Goal: Information Seeking & Learning: Learn about a topic

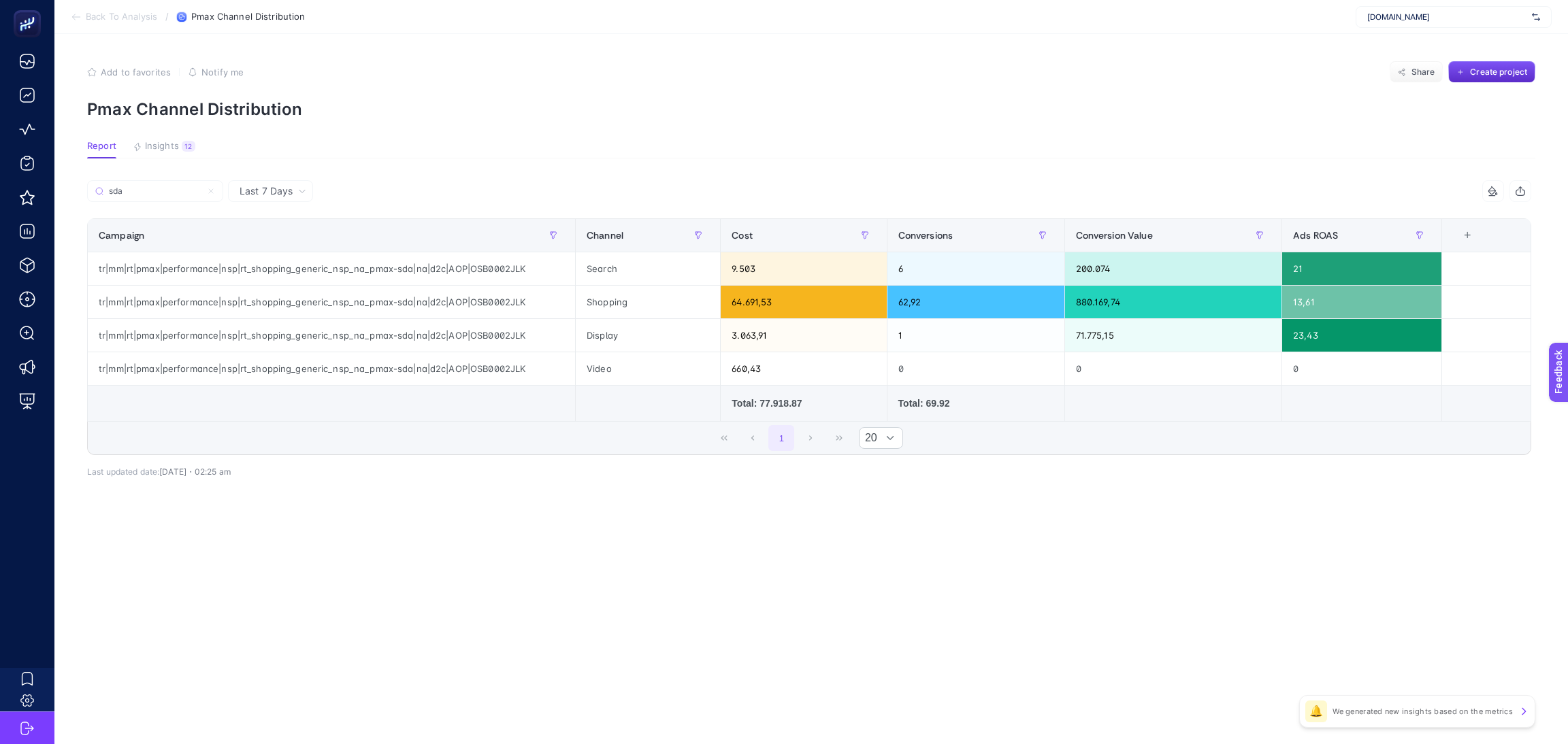
click at [169, 191] on input "sda" at bounding box center [155, 192] width 93 height 10
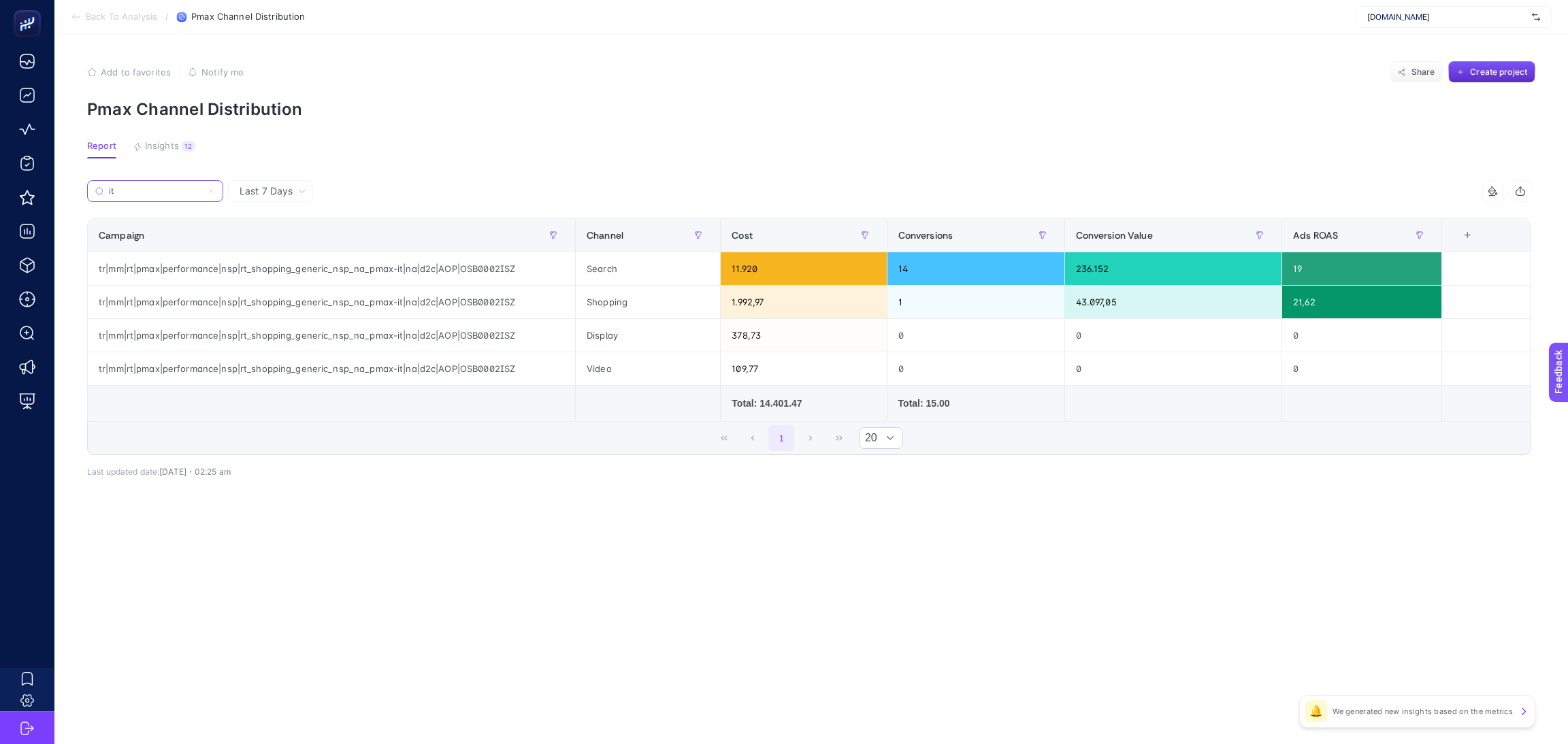
click at [153, 187] on input "it" at bounding box center [155, 192] width 93 height 10
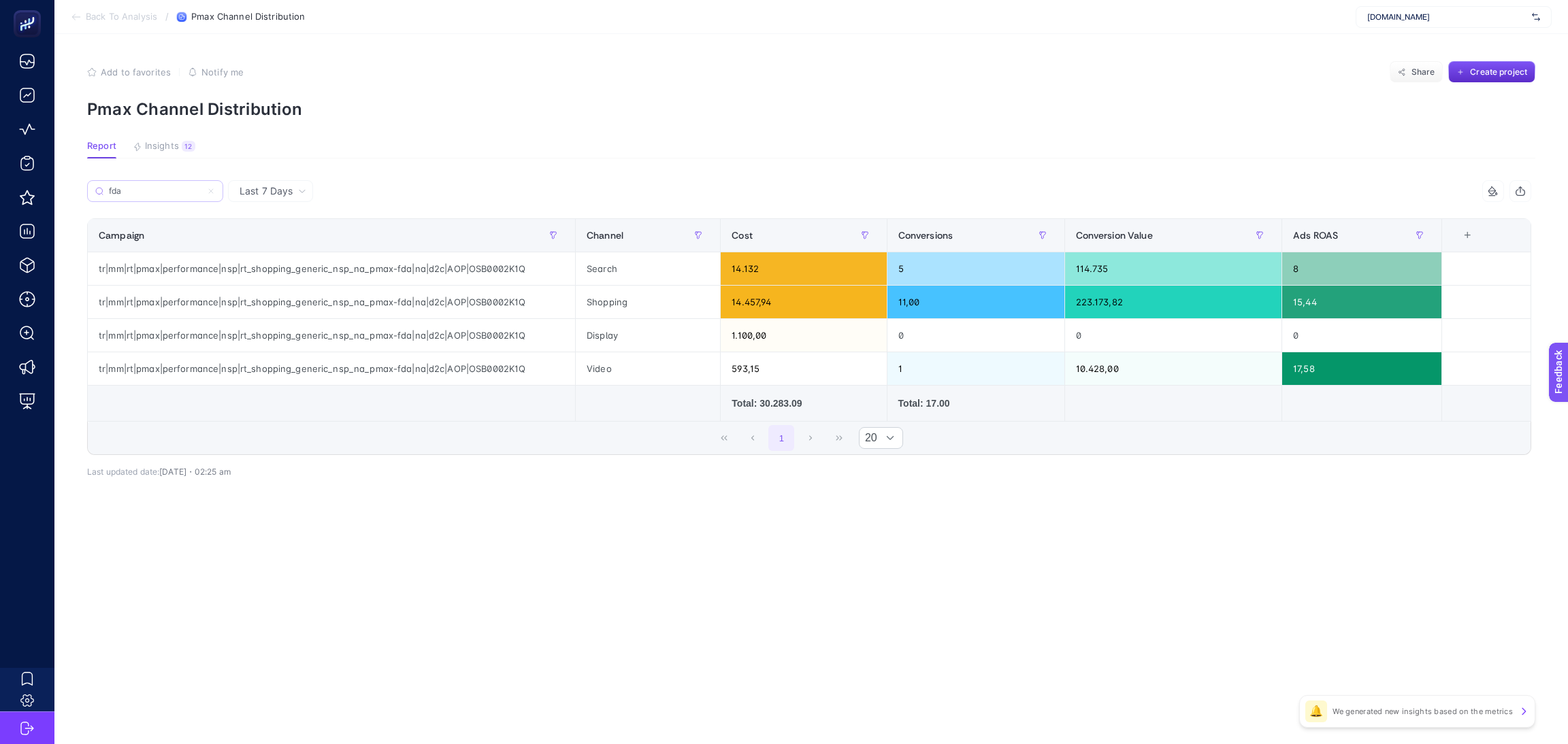
click at [140, 196] on label "fda" at bounding box center [156, 191] width 136 height 22
click at [0, 0] on input "fc" at bounding box center [0, 0] width 0 height 0
click at [140, 196] on label "fda" at bounding box center [156, 191] width 136 height 22
click at [0, 0] on input "fc" at bounding box center [0, 0] width 0 height 0
click at [140, 196] on label "fda" at bounding box center [156, 191] width 136 height 22
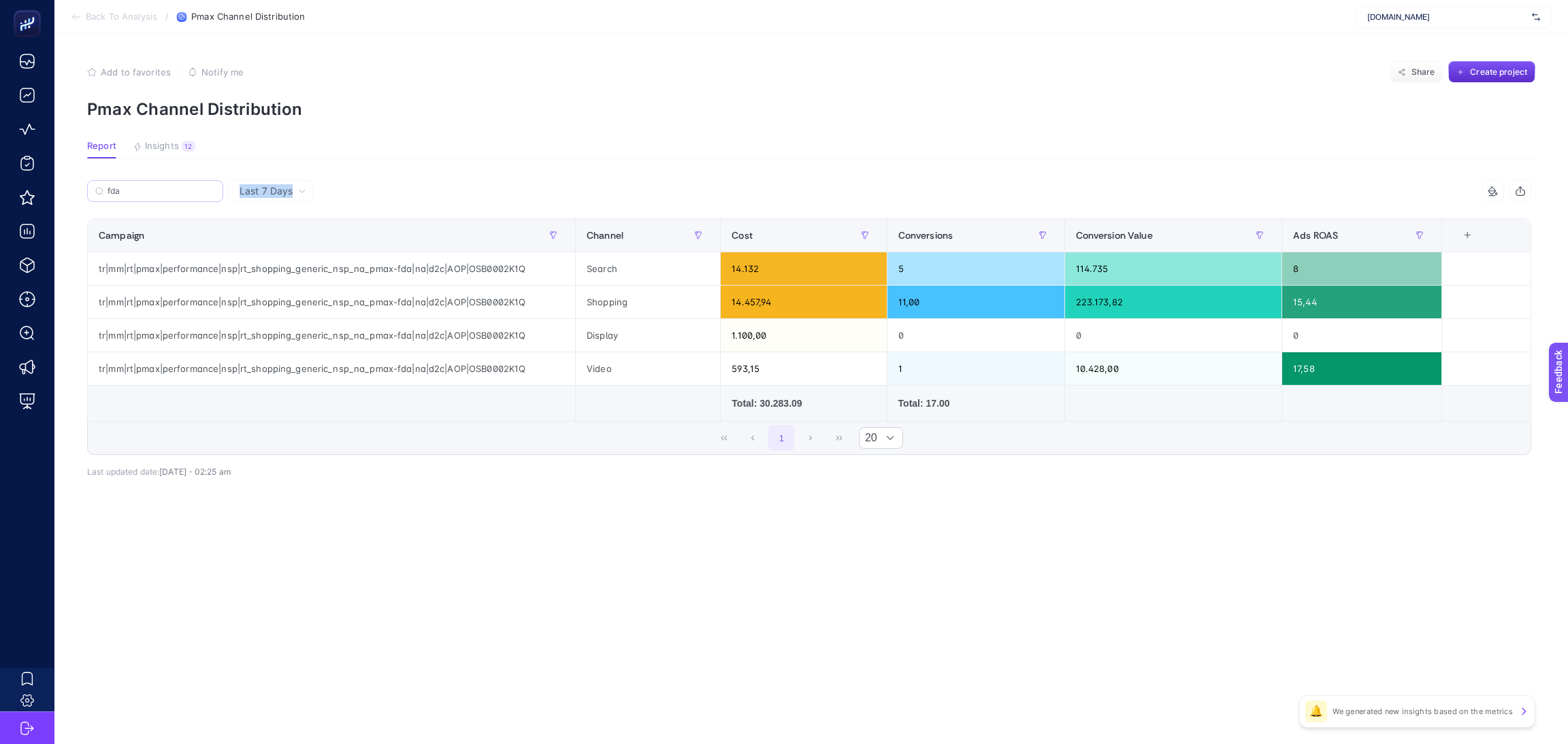
click at [0, 0] on input "fc" at bounding box center [0, 0] width 0 height 0
click at [136, 187] on input "fda" at bounding box center [162, 192] width 108 height 10
click at [136, 184] on label "fda" at bounding box center [156, 191] width 136 height 22
click at [0, 0] on input "fc" at bounding box center [0, 0] width 0 height 0
click at [136, 184] on label "fda" at bounding box center [156, 191] width 136 height 22
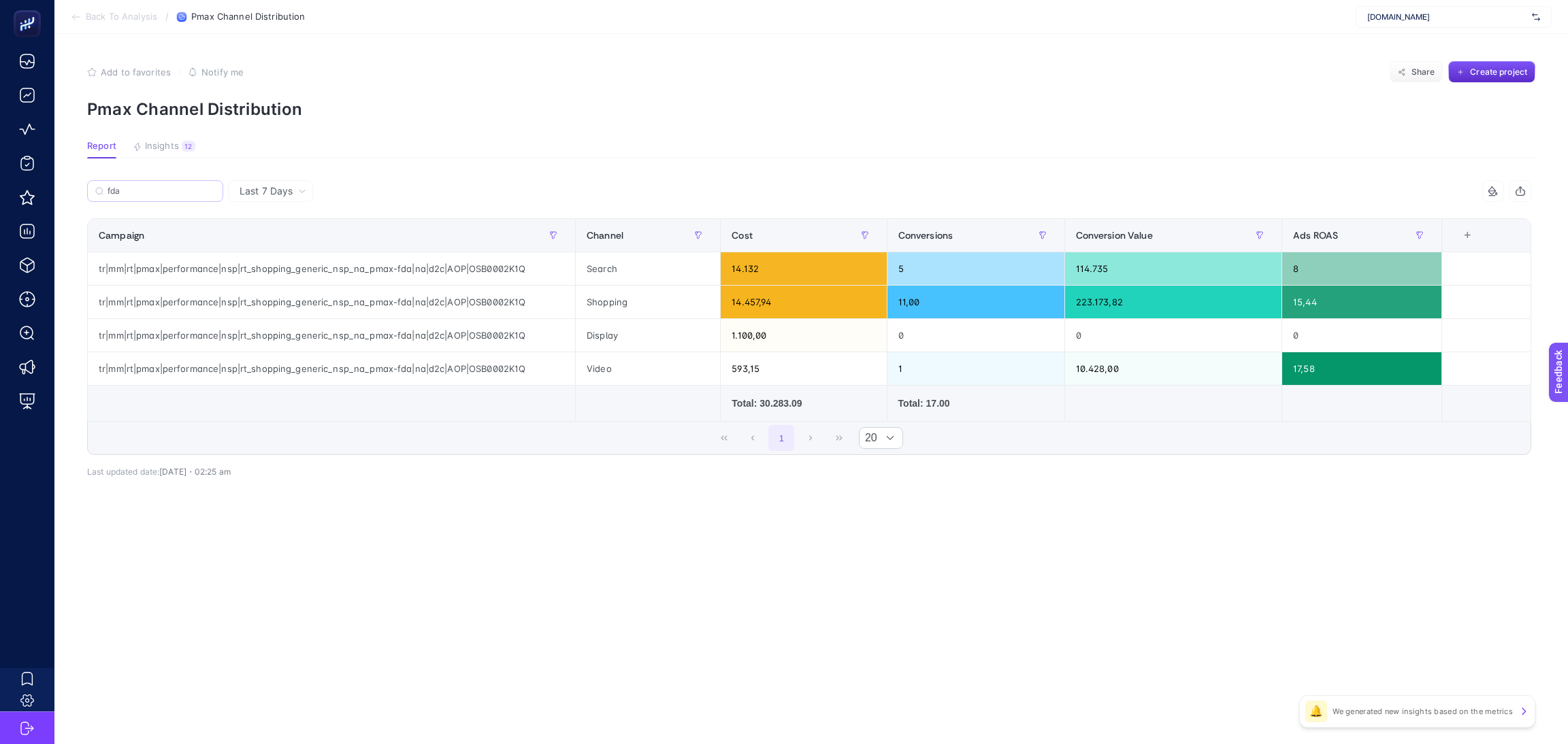
click at [0, 0] on input "fc" at bounding box center [0, 0] width 0 height 0
click at [136, 184] on label "fda" at bounding box center [156, 191] width 136 height 22
click at [0, 0] on input "fc" at bounding box center [0, 0] width 0 height 0
click at [117, 192] on input "fda" at bounding box center [162, 192] width 108 height 10
click at [117, 191] on input "fda" at bounding box center [155, 192] width 93 height 10
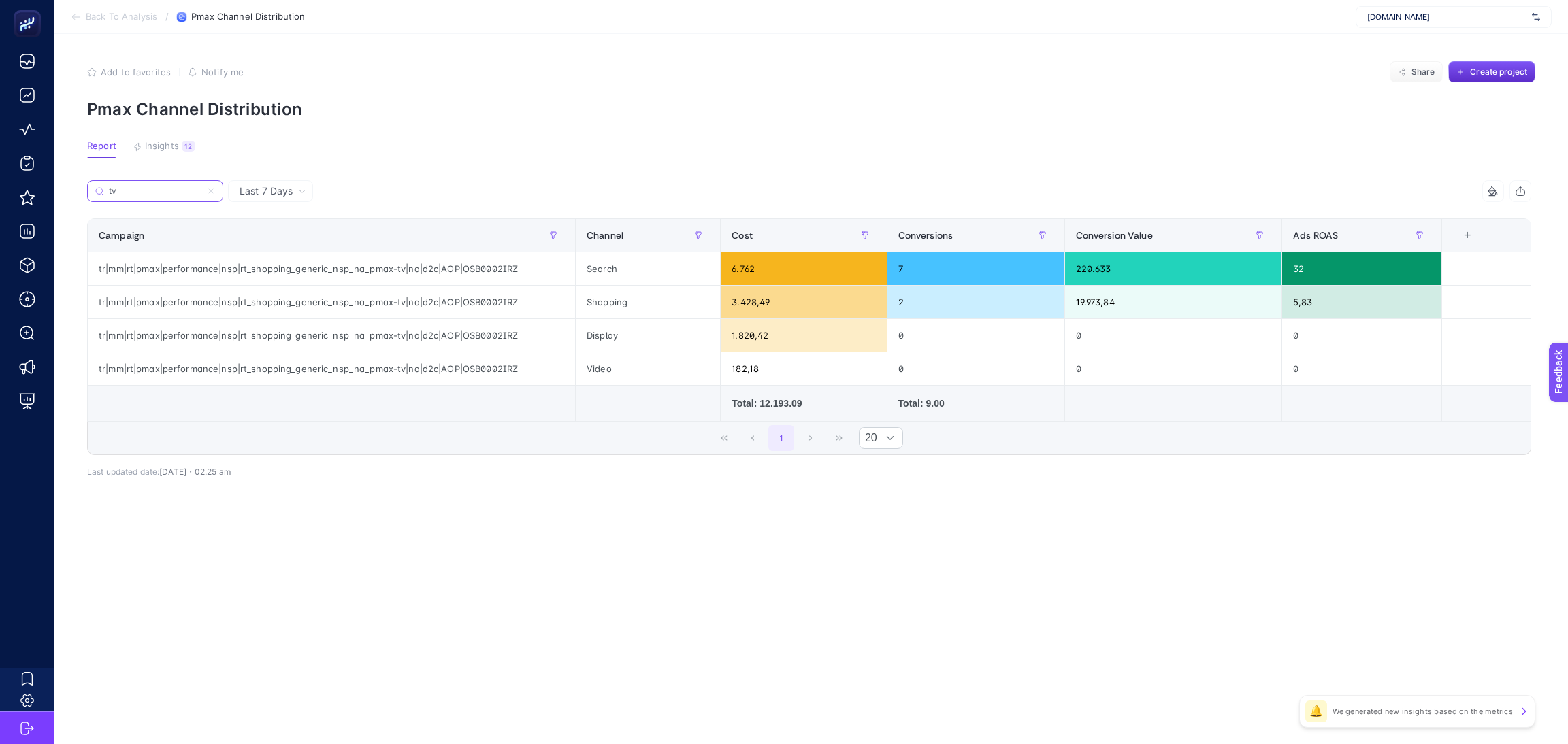
click at [165, 190] on input "tv" at bounding box center [155, 192] width 93 height 10
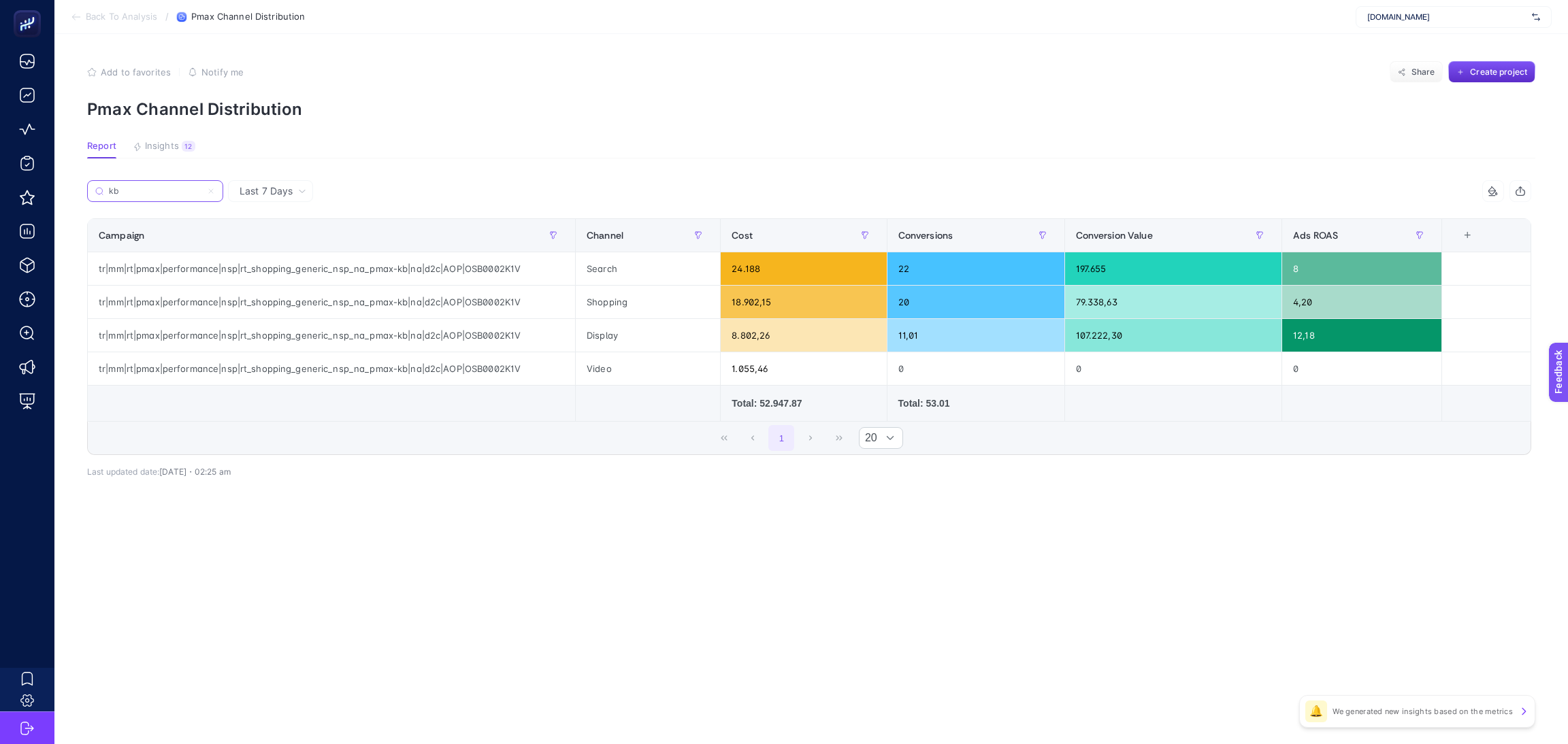
type input "kb"
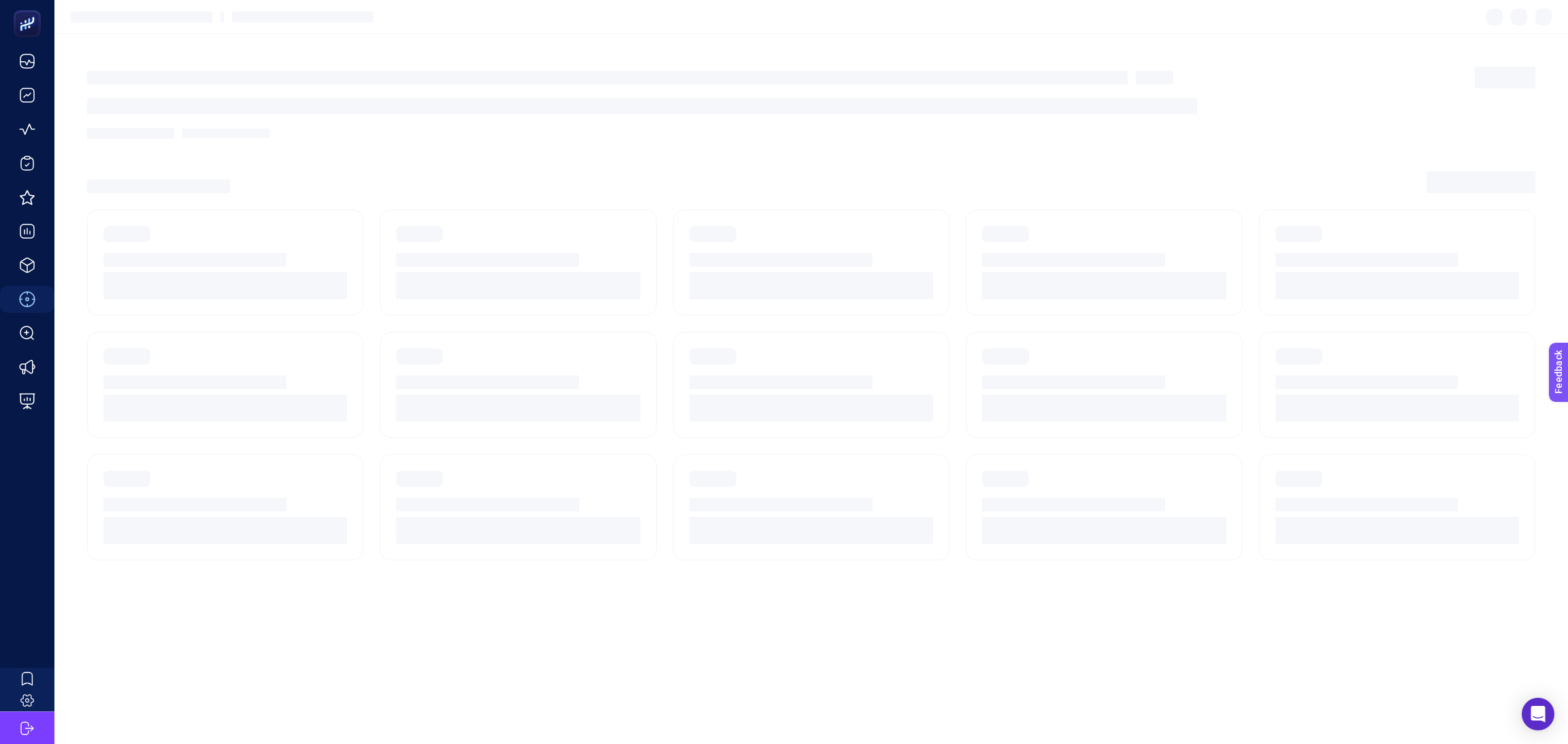
click at [448, 638] on article at bounding box center [811, 388] width 1513 height 710
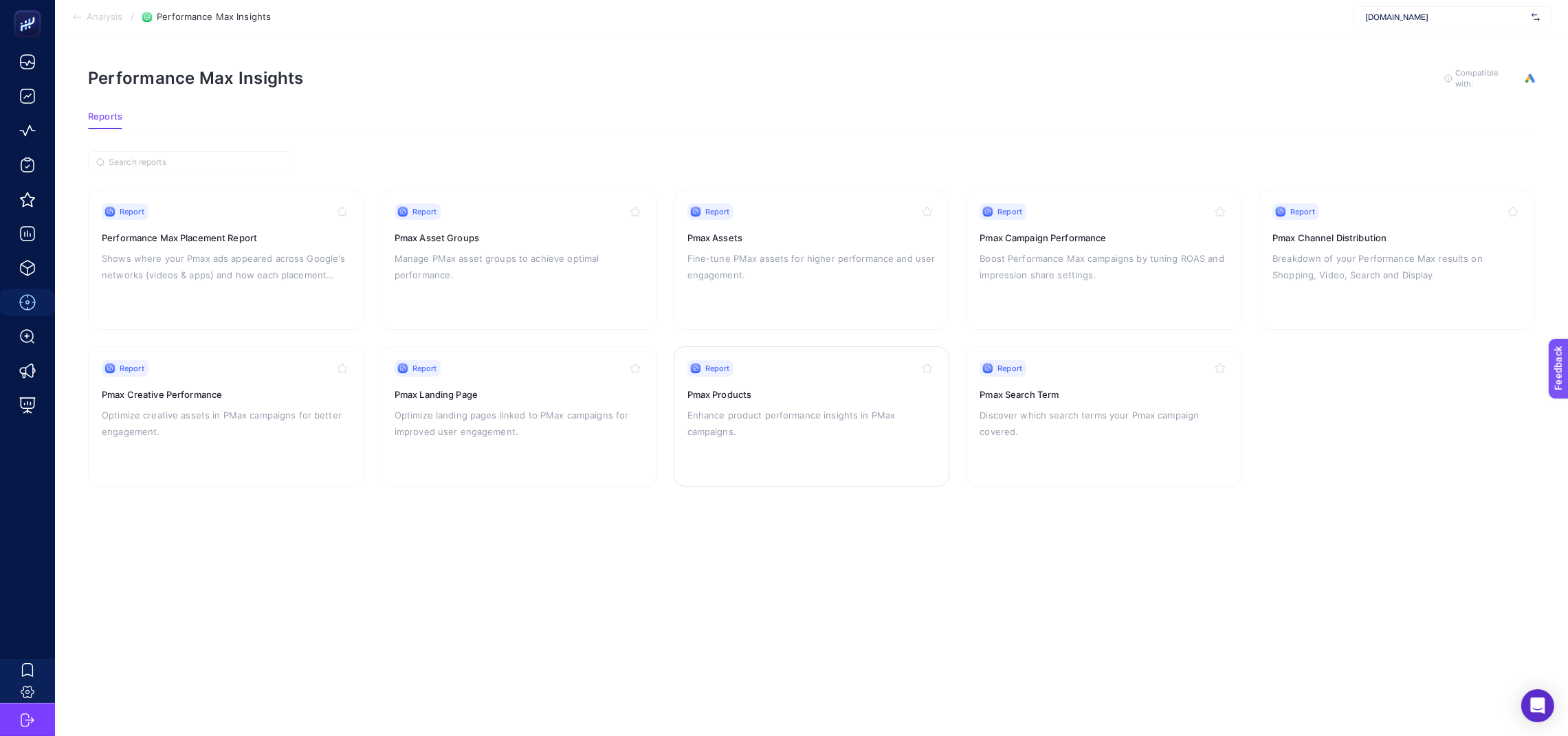
click at [761, 425] on p "Enhance product performance insights in PMax campaigns." at bounding box center [811, 423] width 249 height 33
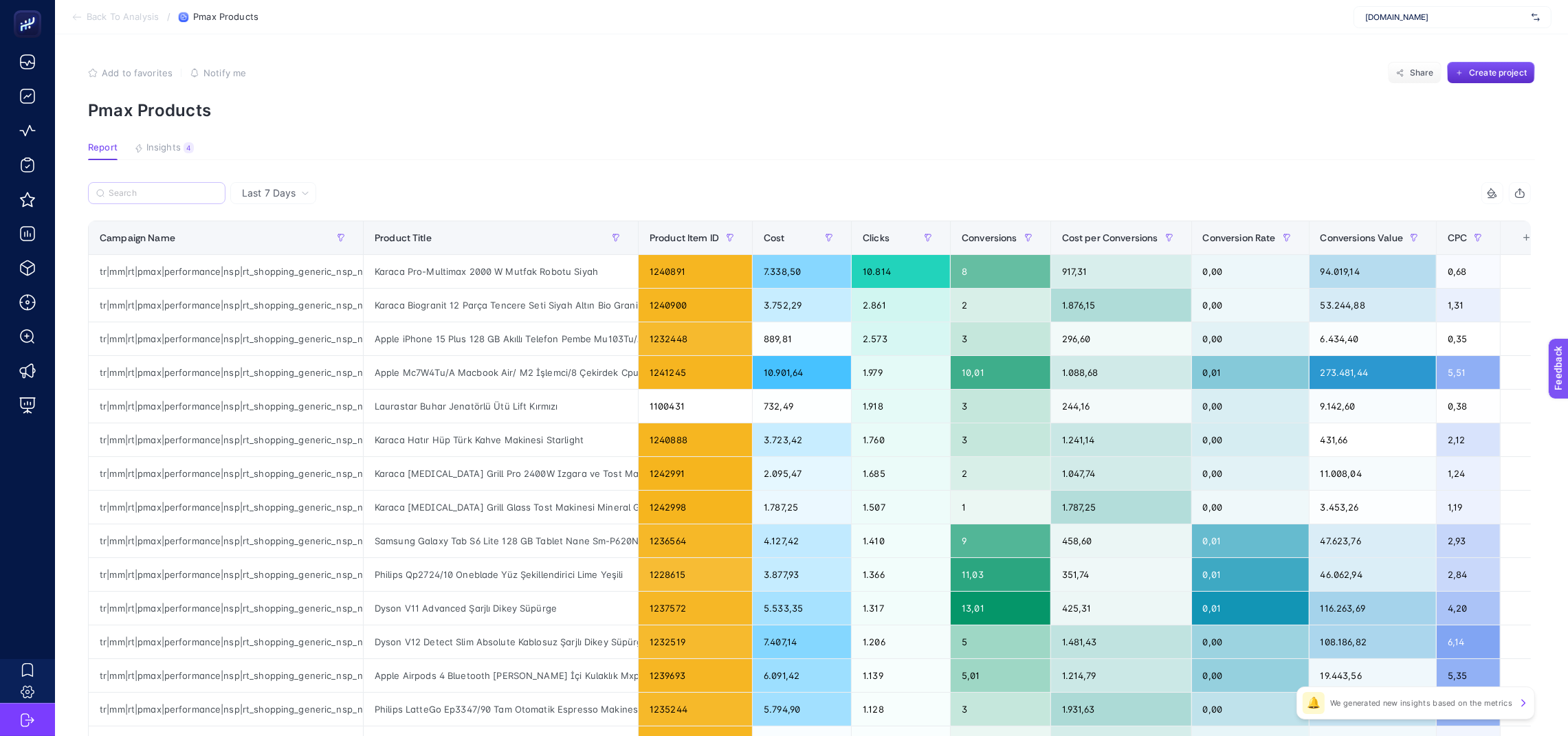
click at [166, 186] on label at bounding box center [157, 193] width 138 height 22
click at [166, 188] on input "Search" at bounding box center [163, 194] width 109 height 10
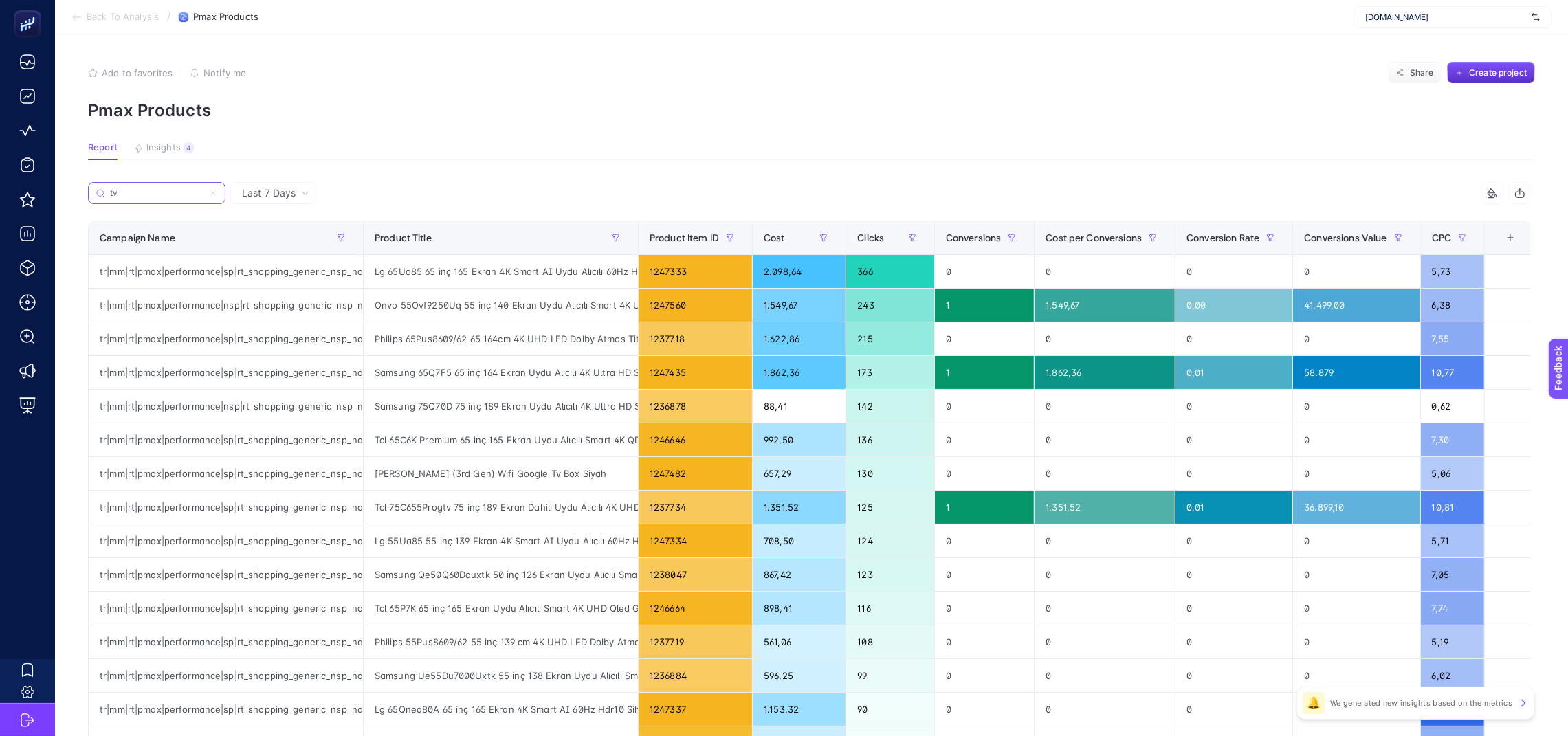
click at [175, 190] on input "tv" at bounding box center [156, 194] width 93 height 10
type input "tv"
click at [365, 239] on th "Product Title" at bounding box center [501, 239] width 275 height 34
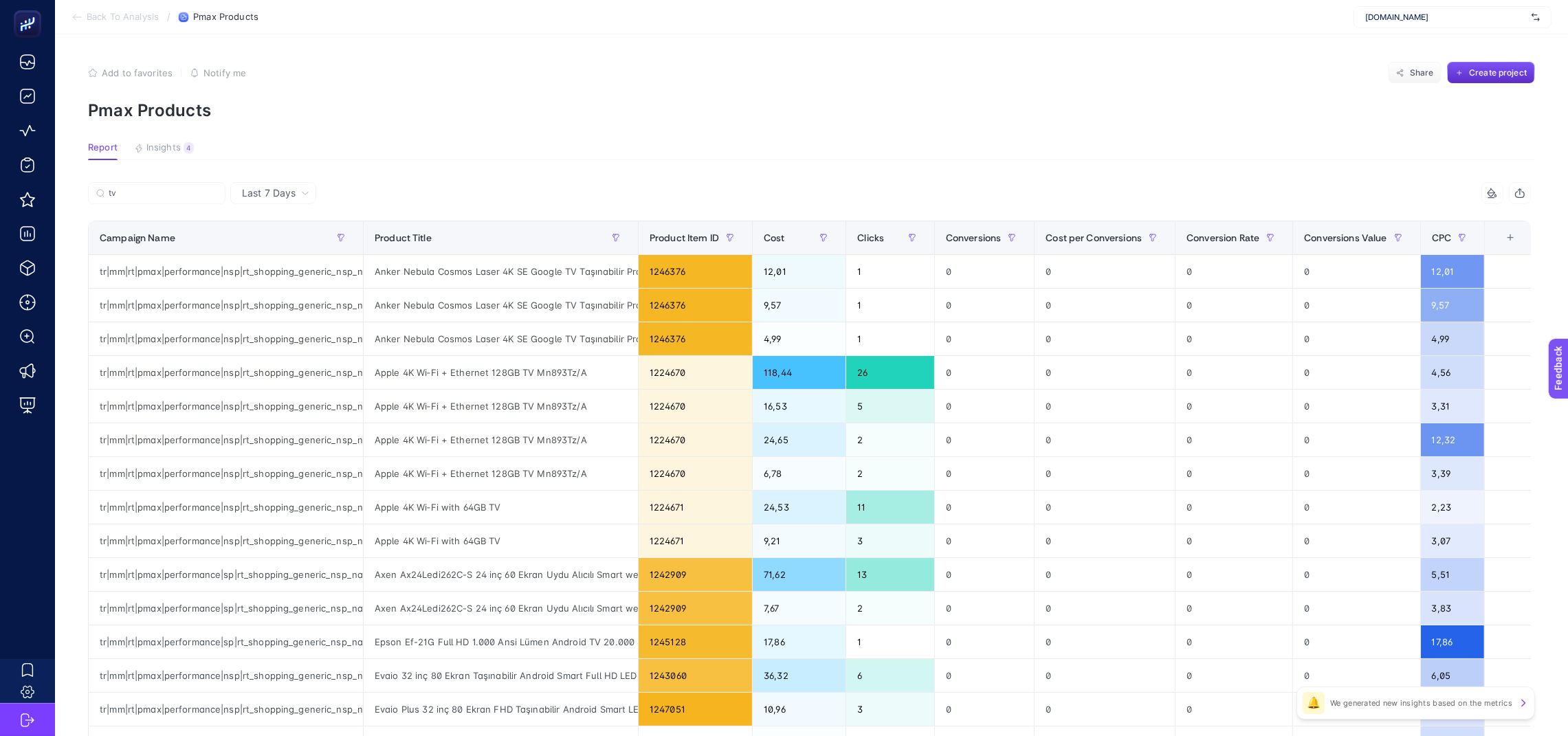
click at [426, 155] on section "Report Insights 4 We generated new insights based on the metrics" at bounding box center [811, 150] width 1447 height 18
click at [1380, 245] on div "Conversions Value" at bounding box center [1356, 238] width 104 height 22
